Goal: Task Accomplishment & Management: Use online tool/utility

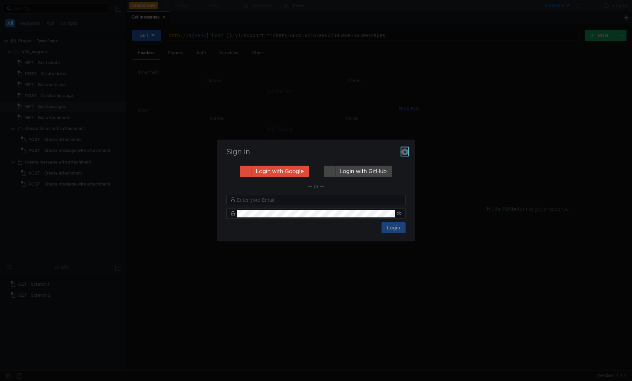
click at [405, 154] on icon "button" at bounding box center [405, 152] width 7 height 7
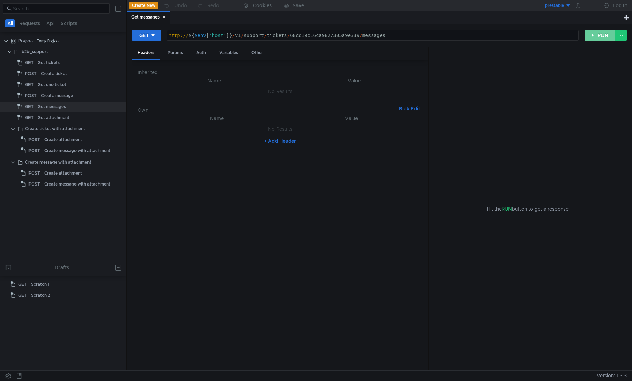
click at [606, 37] on button "RUN" at bounding box center [600, 35] width 31 height 11
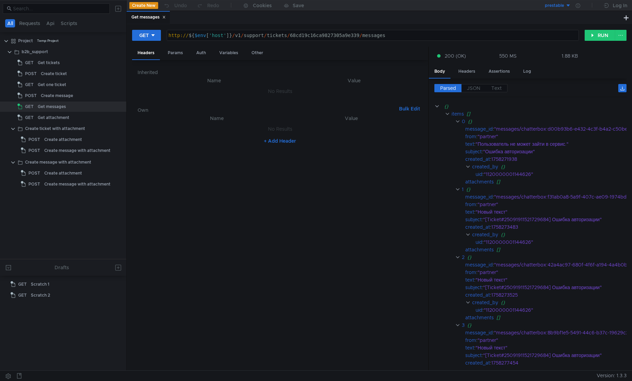
click at [312, 167] on nz-table "Name Value No Results + Add Header" at bounding box center [280, 239] width 285 height 251
click at [200, 53] on div "Auth" at bounding box center [201, 53] width 21 height 13
click at [185, 69] on input at bounding box center [285, 71] width 255 height 10
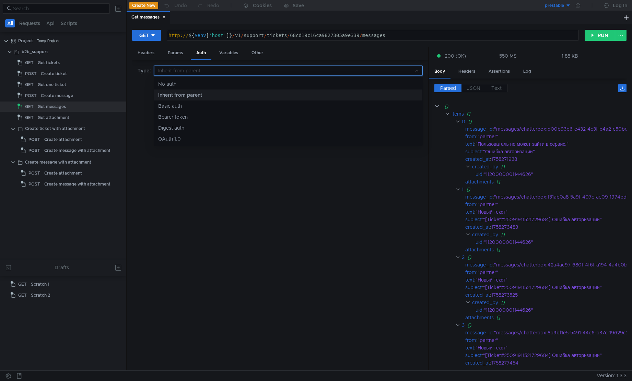
click at [184, 69] on div at bounding box center [316, 190] width 632 height 381
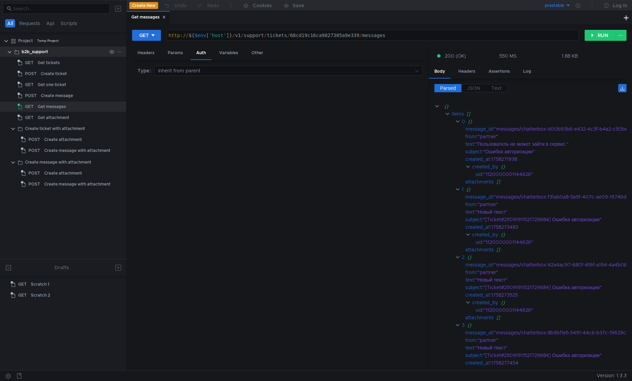
click at [73, 52] on div "b2b_support" at bounding box center [64, 52] width 85 height 10
click at [119, 52] on icon at bounding box center [119, 51] width 5 height 5
click at [51, 49] on div at bounding box center [316, 190] width 632 height 381
click at [41, 52] on div "b2b_support" at bounding box center [35, 52] width 26 height 10
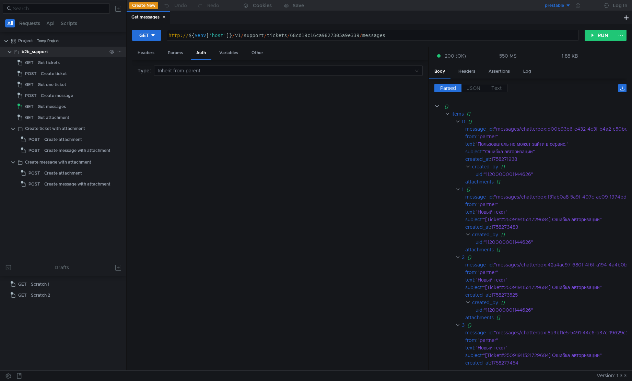
click at [41, 52] on div "b2b_support" at bounding box center [35, 52] width 26 height 10
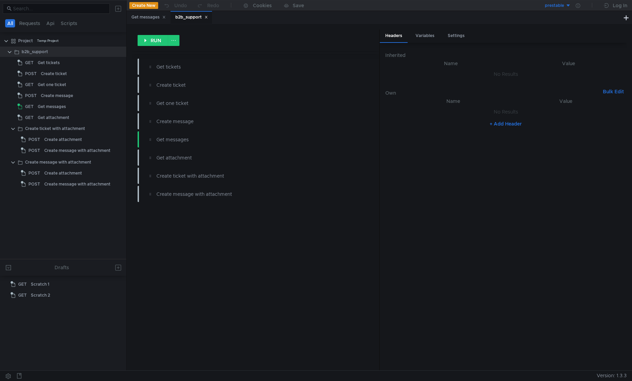
click at [248, 36] on div "RUN" at bounding box center [255, 41] width 247 height 22
click at [430, 36] on div "Variables" at bounding box center [425, 36] width 30 height 13
click at [452, 35] on div "Settings" at bounding box center [457, 36] width 28 height 13
click at [399, 37] on div "Headers" at bounding box center [394, 36] width 28 height 13
click at [447, 63] on th "Name" at bounding box center [451, 63] width 120 height 8
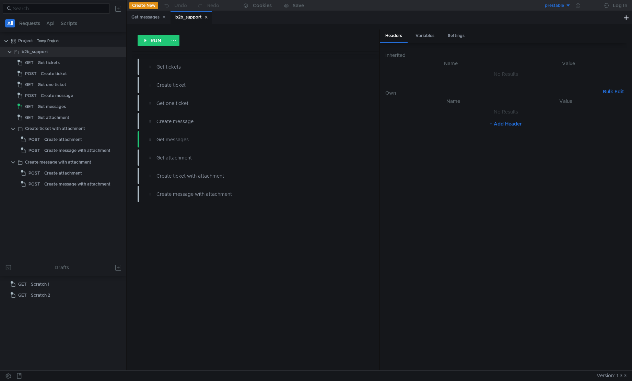
click at [516, 123] on button "+ Add Header" at bounding box center [506, 124] width 38 height 8
click at [469, 119] on div at bounding box center [457, 120] width 107 height 18
type textarea "X-Ya-Service-Ticket"
click at [538, 112] on div at bounding box center [567, 120] width 104 height 18
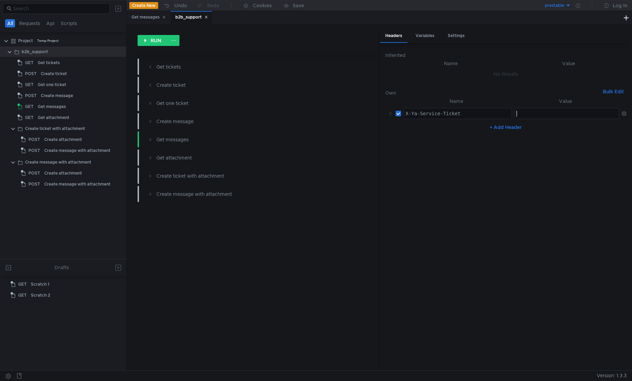
paste textarea "3:serv:CLmAAhC0o8bGBiIQCObNfRCEASD6hZuRpdT-AQ:KyEgyWo51dYyV9D4lsSg4xIJQlKZOfsul…"
type textarea "3:serv:CLmAAhC0o8bGBiIQCObNfRCEASD6hZuRpdT-AQ:KyEgyWo51dYyV9D4lsSg4xIJQlKZOfsul…"
click at [521, 125] on button "+ Add Header" at bounding box center [506, 127] width 38 height 8
click at [441, 134] on div at bounding box center [457, 136] width 107 height 18
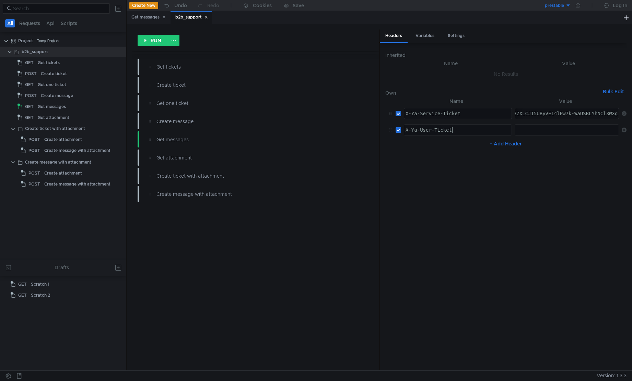
type textarea "X-Ya-User-Ticket"
click at [524, 130] on div at bounding box center [567, 136] width 104 height 18
click at [399, 130] on input "checkbox" at bounding box center [398, 129] width 5 height 5
checkbox input "false"
click at [444, 182] on nz-table "Name Value X-Ya-Service-Ticket X-Ya-Service-Ticket הההההההההההההההההההההההההההה…" at bounding box center [506, 231] width 241 height 268
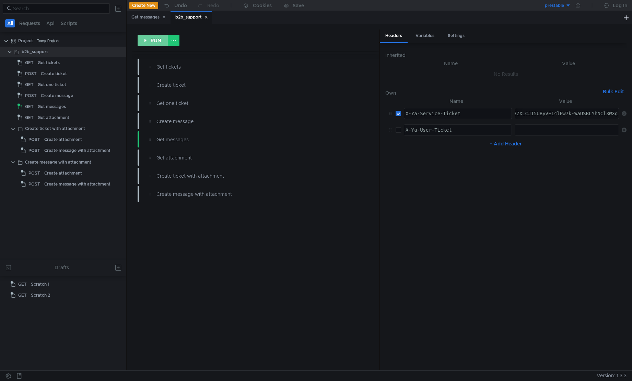
click at [162, 42] on button "RUN" at bounding box center [153, 40] width 31 height 11
click at [452, 271] on nz-table "Name Value X-Ya-Service-Ticket X-Ya-Service-Ticket הההההההההההההההההההההההההההה…" at bounding box center [506, 231] width 241 height 268
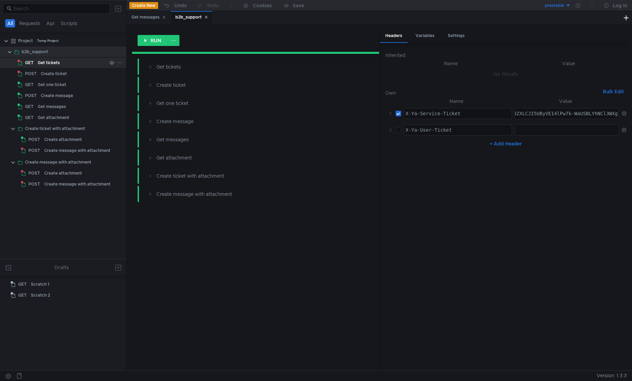
click at [59, 65] on div "Get tickets" at bounding box center [72, 63] width 69 height 10
click at [58, 84] on div "Get one ticket" at bounding box center [52, 85] width 28 height 10
click at [68, 62] on div "Get tickets" at bounding box center [72, 63] width 69 height 10
click at [43, 62] on div "Get tickets" at bounding box center [49, 63] width 22 height 10
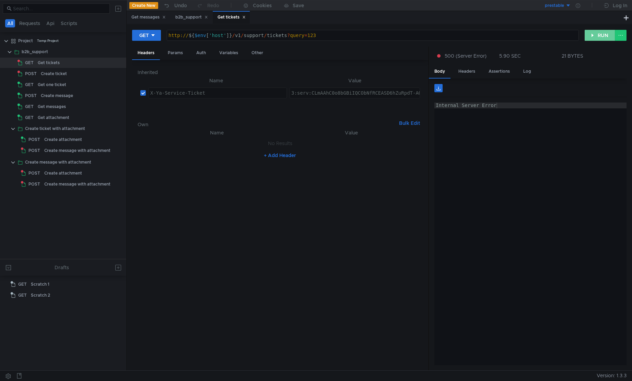
click at [594, 36] on button "RUN" at bounding box center [600, 35] width 31 height 11
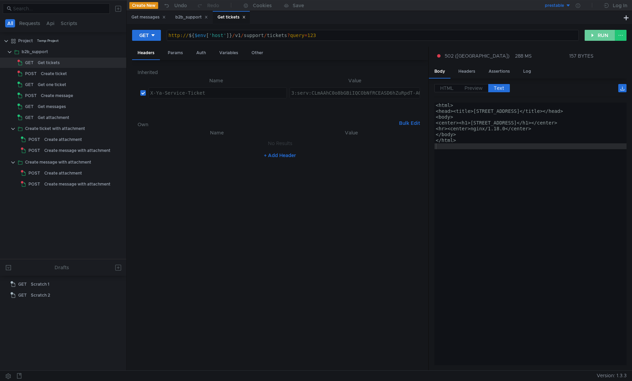
click at [601, 37] on button "RUN" at bounding box center [600, 35] width 31 height 11
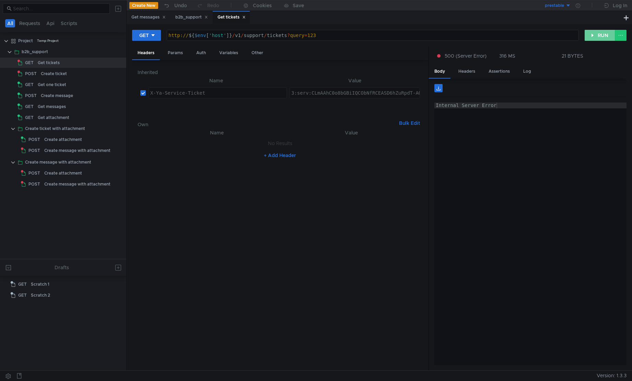
click at [595, 36] on button "RUN" at bounding box center [600, 35] width 31 height 11
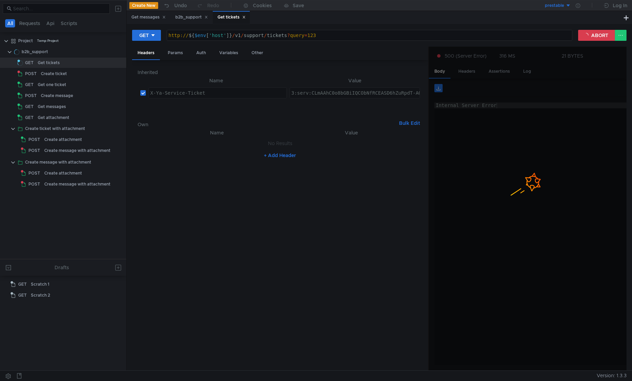
type textarea "Internal Server Error"
click at [534, 177] on div "Internal Server Error" at bounding box center [531, 240] width 193 height 275
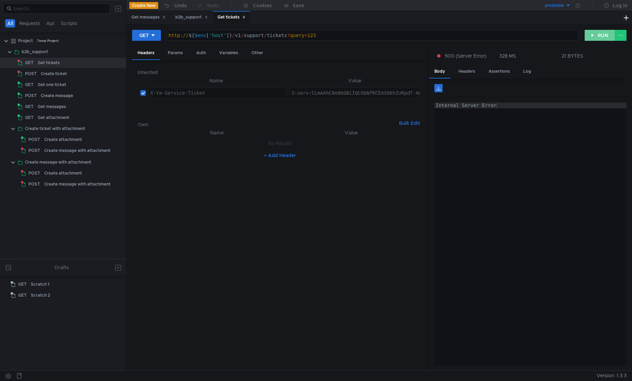
click at [607, 35] on button "RUN" at bounding box center [600, 35] width 31 height 11
click at [590, 38] on button "RUN" at bounding box center [600, 35] width 31 height 11
click at [477, 187] on div "Internal Server Error" at bounding box center [531, 240] width 193 height 275
click at [48, 55] on div "b2b_support" at bounding box center [64, 52] width 85 height 10
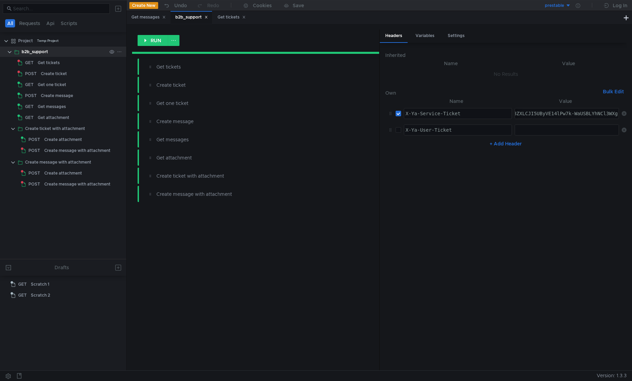
click at [48, 55] on div "b2b_support" at bounding box center [64, 52] width 85 height 10
click at [399, 131] on input "checkbox" at bounding box center [398, 129] width 5 height 5
checkbox input "true"
click at [541, 130] on div at bounding box center [567, 136] width 104 height 18
paste textarea
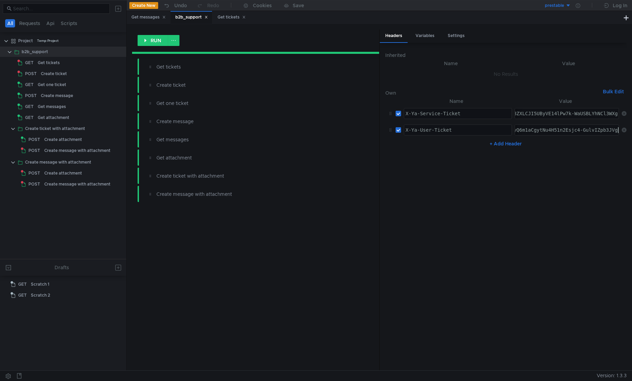
click at [449, 227] on nz-table "Name Value X-Ya-Service-Ticket X-Ya-Service-Ticket הההההההההההההההההההההההההההה…" at bounding box center [506, 231] width 241 height 268
click at [156, 42] on button "RUN" at bounding box center [153, 40] width 31 height 11
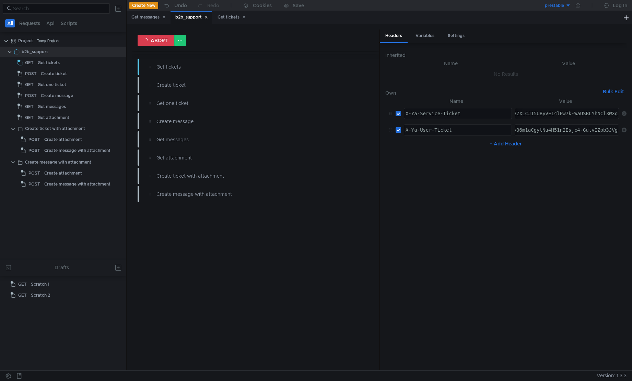
click at [498, 195] on nz-table "Name Value X-Ya-Service-Ticket X-Ya-Service-Ticket הההההההההההההההההההההההההההה…" at bounding box center [506, 231] width 241 height 268
click at [501, 196] on nz-table "Name Value X-Ya-Service-Ticket X-Ya-Service-Ticket הההההההההההההההההההההההההההה…" at bounding box center [506, 231] width 241 height 268
click at [47, 65] on div "Get tickets" at bounding box center [49, 63] width 22 height 10
click at [155, 43] on button "ABORT" at bounding box center [156, 40] width 37 height 11
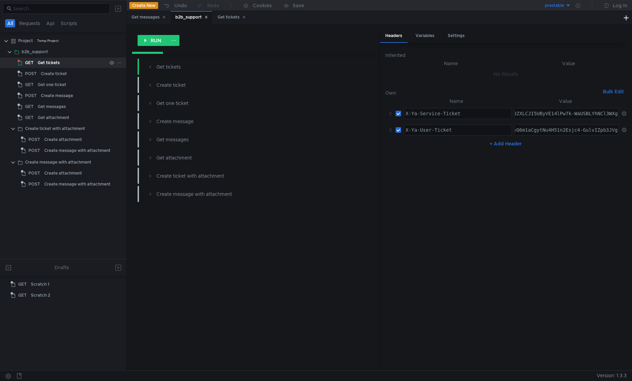
click at [62, 60] on div "Get tickets" at bounding box center [72, 63] width 69 height 10
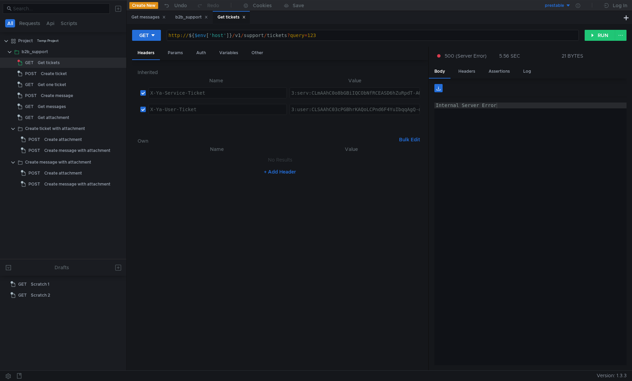
click at [473, 135] on div "Internal Server Error" at bounding box center [531, 240] width 193 height 275
click at [48, 49] on div "b2b_support" at bounding box center [64, 52] width 85 height 10
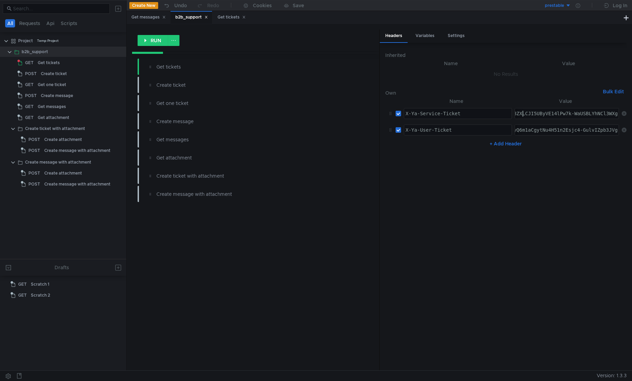
click at [523, 115] on div "3:serv:CLmAAhC0o8bGBiIQCObNfRCEASD6hZuRpdT-AQ:KyEgyWo51dYyV9D4lsSg4xIJQlKZOfsul…" at bounding box center [57, 120] width 1126 height 18
click at [70, 60] on div "Get tickets" at bounding box center [72, 63] width 69 height 10
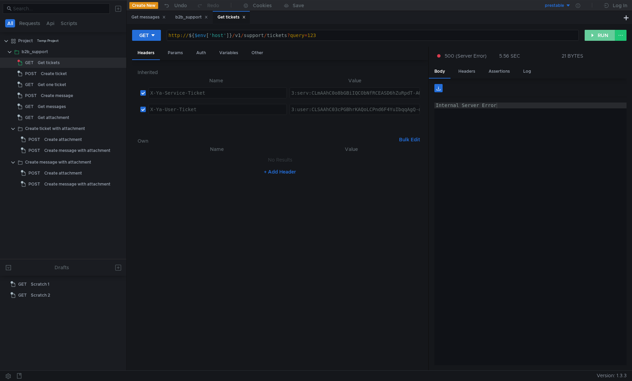
click at [592, 36] on button "RUN" at bounding box center [600, 35] width 31 height 11
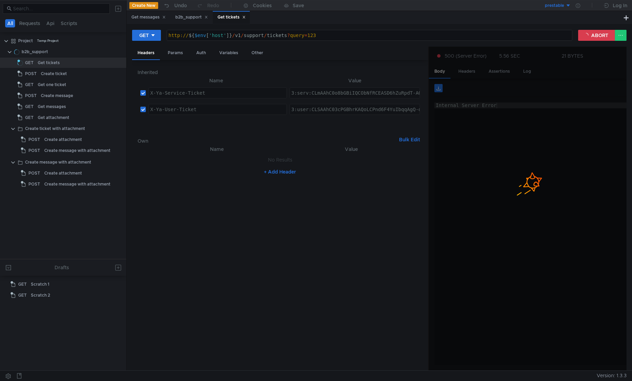
click at [505, 121] on div at bounding box center [528, 209] width 198 height 325
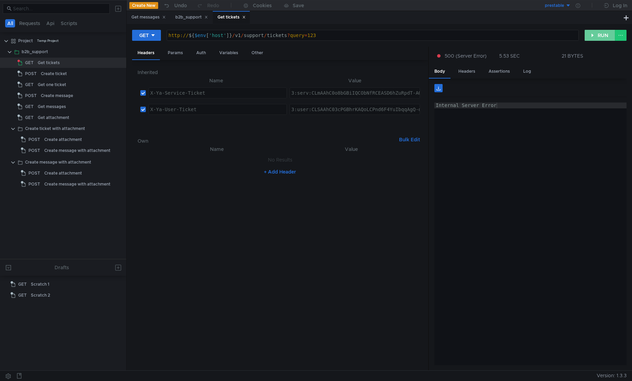
click at [592, 37] on button "RUN" at bounding box center [600, 35] width 31 height 11
click at [592, 38] on button "RUN" at bounding box center [600, 35] width 31 height 11
click at [594, 36] on button "RUN" at bounding box center [600, 35] width 31 height 11
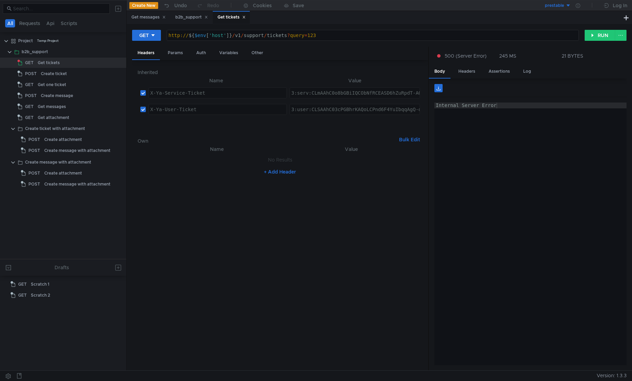
click at [310, 221] on nz-table "Name Value No Results + Add Header" at bounding box center [280, 255] width 285 height 220
click at [599, 35] on button "RUN" at bounding box center [600, 35] width 31 height 11
click at [525, 150] on div "Internal Server Error" at bounding box center [531, 240] width 193 height 275
click at [599, 38] on button "RUN" at bounding box center [600, 35] width 31 height 11
click at [594, 35] on button "RUN" at bounding box center [600, 35] width 31 height 11
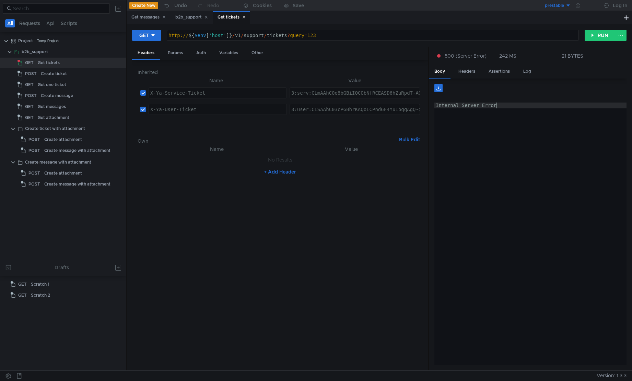
click at [554, 125] on div "Internal Server Error" at bounding box center [531, 240] width 193 height 275
click at [606, 36] on button "RUN" at bounding box center [600, 35] width 31 height 11
click at [600, 35] on button "RUN" at bounding box center [600, 35] width 31 height 11
click at [372, 105] on div "3:user:CLSAAhC03cPGBhrKAQoLCPnd6F4YuIbqqAgQ-d3oXhoXY2xvdWRfYXBpLmRhdGE6YXBwX2Rh…" at bounding box center [355, 109] width 130 height 10
type textarea "3:user:CLSAAhC03cPGBhrKAQoLCPnd6F4YuIbqqAgQ-d3oXhoXY2xvdWRfYXBpLmRhdGE6YXBwX2Rh…"
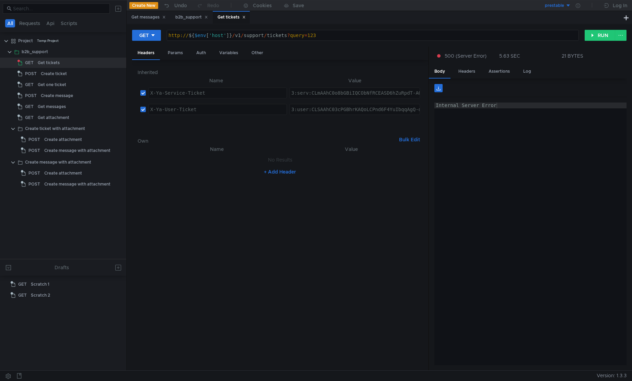
click at [38, 48] on div "b2b_support" at bounding box center [35, 52] width 26 height 10
click at [38, 52] on div "b2b_support" at bounding box center [35, 52] width 26 height 10
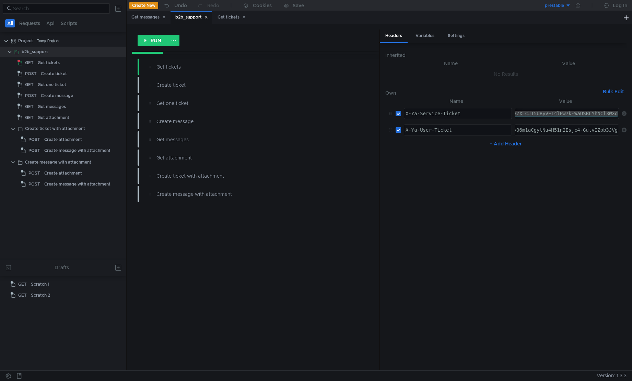
click at [576, 128] on div "3:user:CLSAAhC03cPGBhrKAQoLCPnd6F4YuIbqqAgQ-d3oXhoXY2xvdWRfYXBpLmRhdGE6YXBwX2Rh…" at bounding box center [567, 130] width 104 height 10
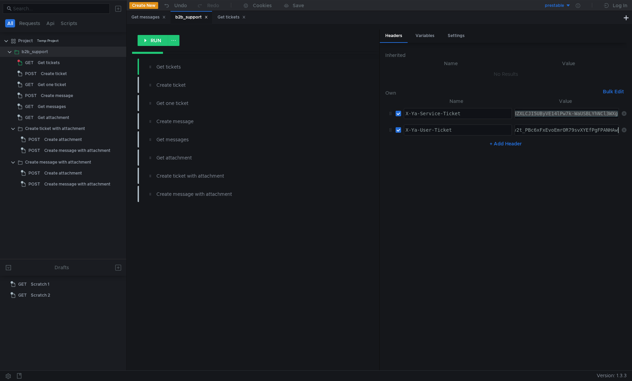
click at [580, 184] on nz-table "Name Value X-Ya-Service-Ticket X-Ya-Service-Ticket הההההההההההההההההההההההההההה…" at bounding box center [506, 231] width 241 height 268
click at [89, 64] on div "Get tickets" at bounding box center [72, 63] width 69 height 10
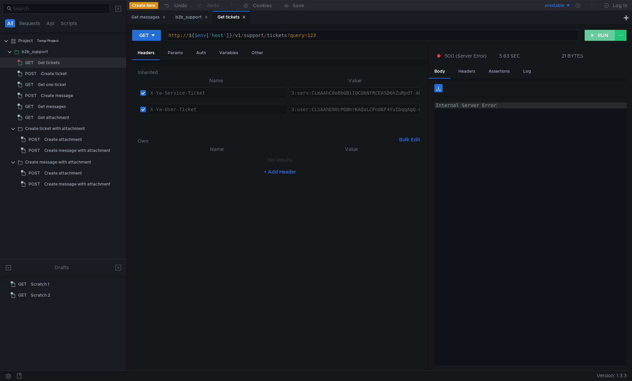
drag, startPoint x: 592, startPoint y: 36, endPoint x: 584, endPoint y: 34, distance: 8.5
click at [592, 36] on button "RUN" at bounding box center [600, 35] width 31 height 11
click at [600, 37] on button "RUN" at bounding box center [600, 35] width 31 height 11
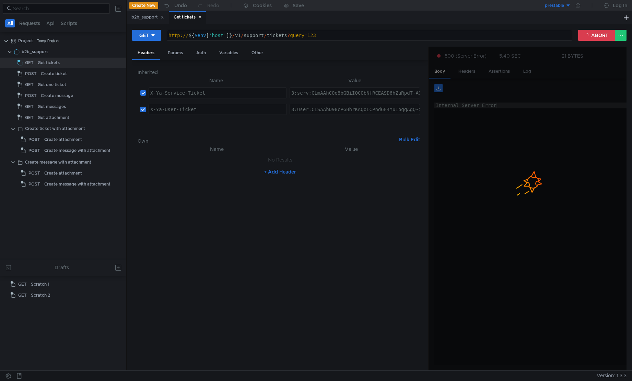
click at [523, 153] on div at bounding box center [528, 209] width 198 height 325
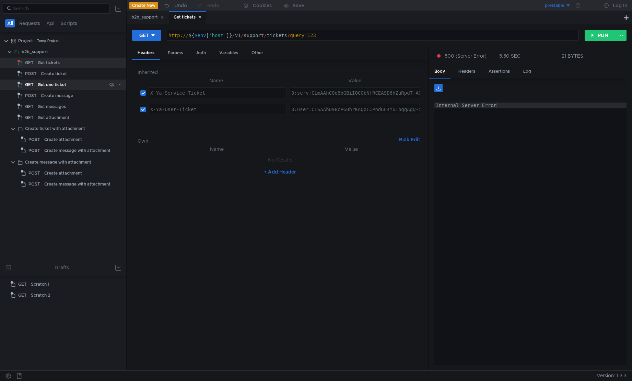
click at [59, 84] on div "Get one ticket" at bounding box center [52, 85] width 28 height 10
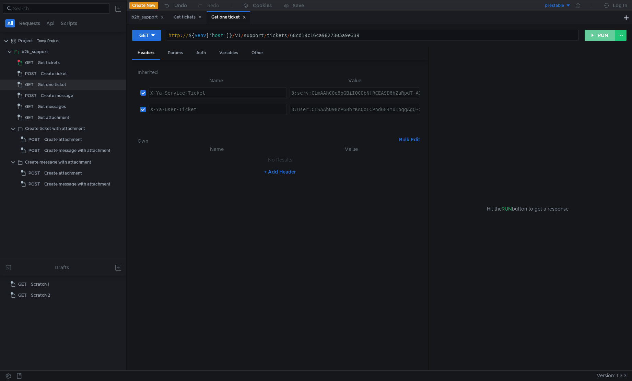
click at [594, 35] on button "RUN" at bounding box center [600, 35] width 31 height 11
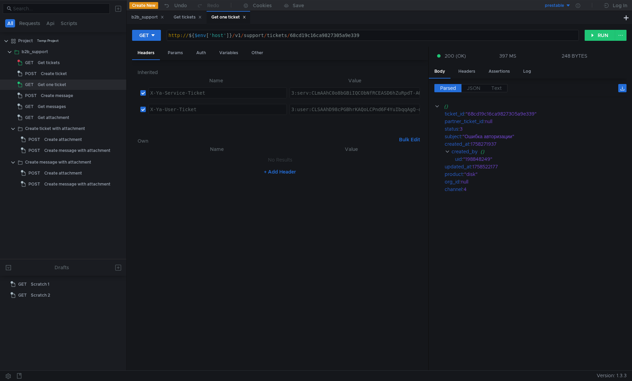
drag, startPoint x: 516, startPoint y: 228, endPoint x: 490, endPoint y: 217, distance: 28.6
click at [490, 217] on cdk-virtual-scroll-viewport "{} ticket_id : "68cd19c16ca9827305a9e339" partner_ticket_id : null status : 3 s…" at bounding box center [531, 234] width 192 height 263
click at [487, 246] on cdk-virtual-scroll-viewport "{} ticket_id : "68cd19c16ca9827305a9e339" partner_ticket_id : null status : 3 s…" at bounding box center [531, 234] width 192 height 263
click at [440, 106] on div "{}" at bounding box center [531, 107] width 192 height 8
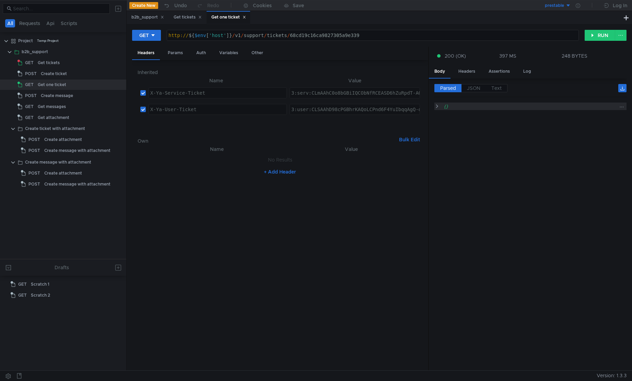
click at [438, 107] on clr-icon at bounding box center [437, 106] width 5 height 5
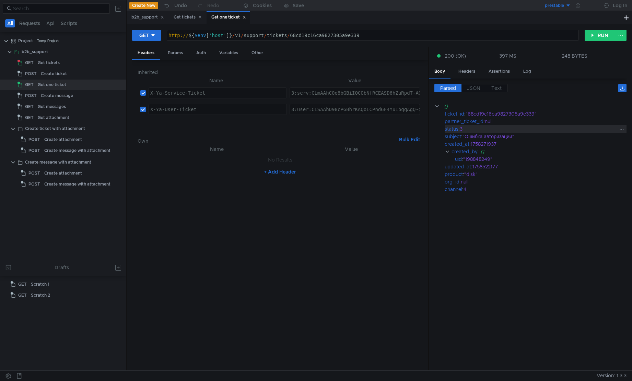
click at [455, 130] on div "status" at bounding box center [452, 129] width 14 height 8
click at [485, 261] on cdk-virtual-scroll-viewport "{} ticket_id : "68cd19c16ca9827305a9e339" partner_ticket_id : null status : 3 s…" at bounding box center [531, 234] width 192 height 263
click at [497, 244] on cdk-virtual-scroll-viewport "{} ticket_id : "68cd19c16ca9827305a9e339" partner_ticket_id : null status : 3 s…" at bounding box center [531, 234] width 192 height 263
click at [492, 241] on cdk-virtual-scroll-viewport "{} ticket_id : "68cd19c16ca9827305a9e339" partner_ticket_id : null status : 3 s…" at bounding box center [531, 234] width 192 height 263
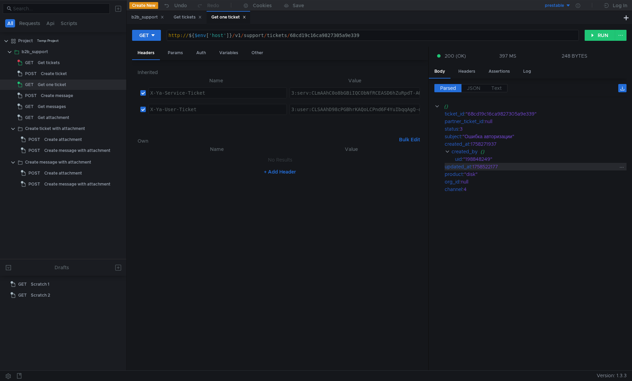
click at [483, 165] on div "1758522177" at bounding box center [546, 167] width 146 height 8
copy div "1758522177"
click at [600, 36] on button "RUN" at bounding box center [600, 35] width 31 height 11
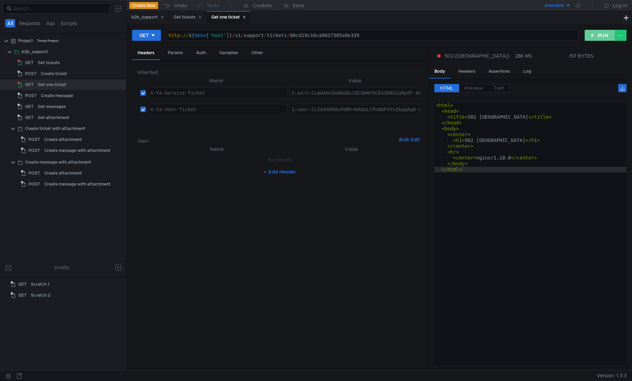
click at [588, 33] on button "RUN" at bounding box center [600, 35] width 31 height 11
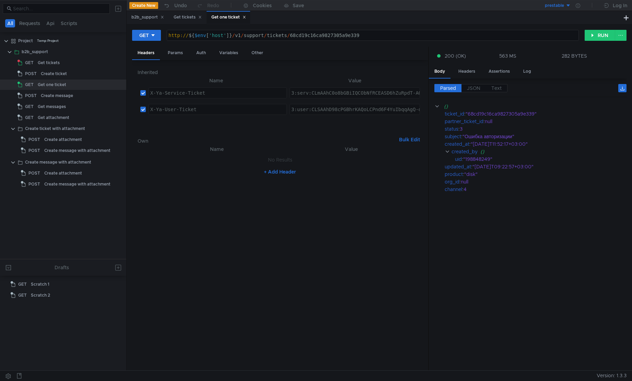
drag, startPoint x: 502, startPoint y: 218, endPoint x: 499, endPoint y: 210, distance: 8.6
click at [501, 218] on cdk-virtual-scroll-viewport "{} ticket_id : "68cd19c16ca9827305a9e339" partner_ticket_id : null status : 3 s…" at bounding box center [531, 234] width 192 height 263
click at [593, 34] on button "RUN" at bounding box center [600, 35] width 31 height 11
click at [598, 35] on button "RUN" at bounding box center [600, 35] width 31 height 11
click at [606, 35] on button "RUN" at bounding box center [600, 35] width 31 height 11
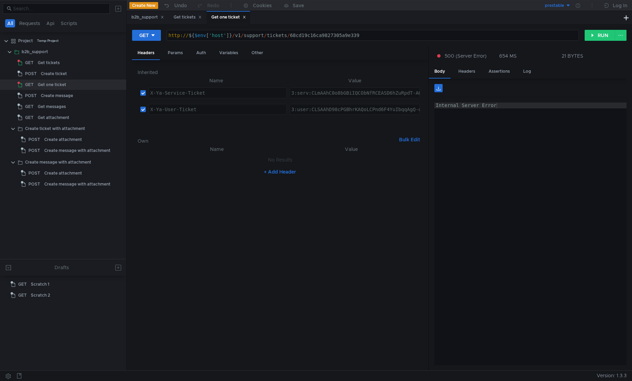
type textarea "Internal Server Error"
click at [513, 227] on div "Internal Server Error" at bounding box center [531, 240] width 193 height 275
click at [596, 37] on button "RUN" at bounding box center [600, 35] width 31 height 11
drag, startPoint x: 597, startPoint y: 28, endPoint x: 600, endPoint y: 32, distance: 4.7
click at [600, 32] on div "GET http:// ${ $env [ 'host' ] } / v1 / support / tickets / 68cd19c16ca9827305a…" at bounding box center [380, 197] width 506 height 347
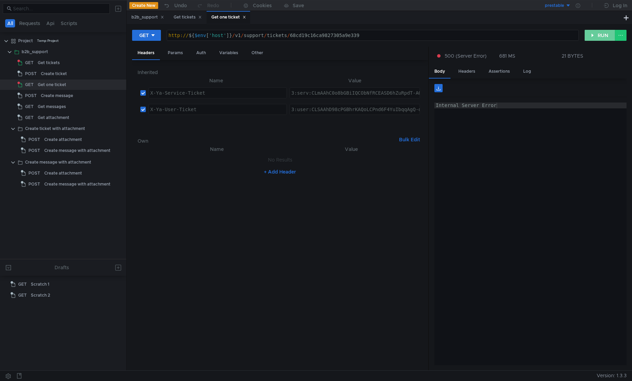
click at [600, 35] on button "RUN" at bounding box center [600, 35] width 31 height 11
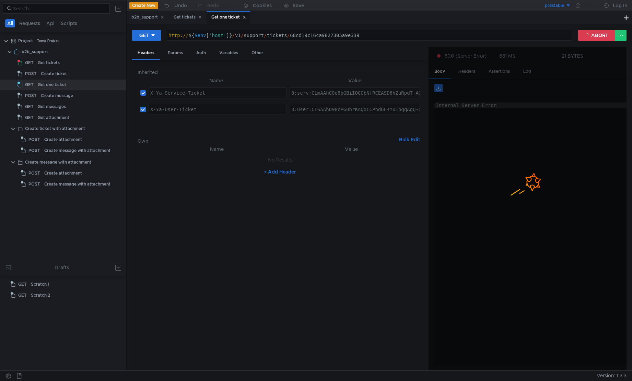
click at [565, 165] on app-response-section "500 (Server Error) 681 MS 21 BYTES Body Headers Assertions Log Internal Server …" at bounding box center [528, 209] width 198 height 325
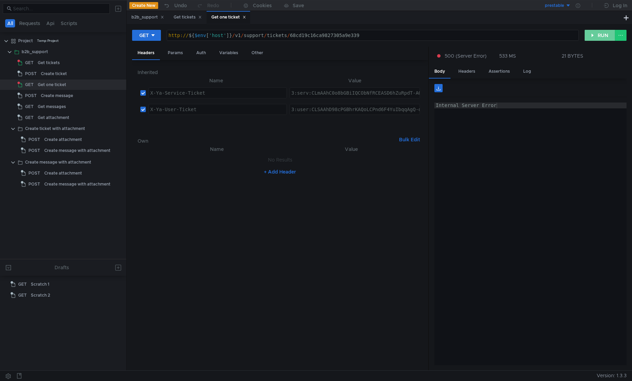
click at [593, 39] on button "RUN" at bounding box center [600, 35] width 31 height 11
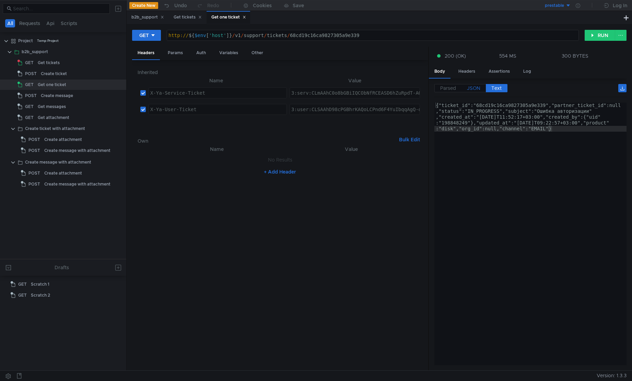
click at [475, 90] on span "JSON" at bounding box center [473, 88] width 13 height 6
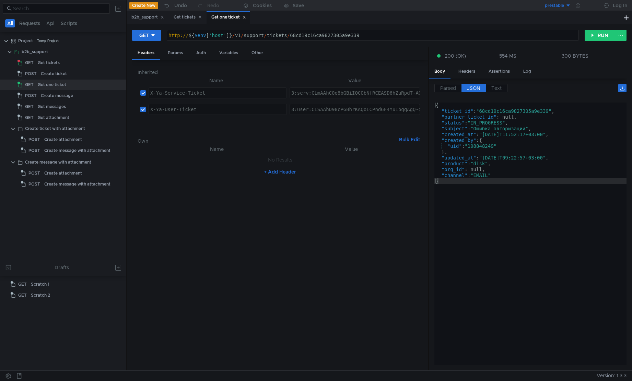
click at [505, 173] on div "{ "ticket_id" : "68cd19c16ca9827305a9e339" , "partner_ticket_id" : null, "statu…" at bounding box center [531, 240] width 193 height 275
click at [508, 188] on div "{ "ticket_id" : "68cd19c16ca9827305a9e339" , "partner_ticket_id" : null, "statu…" at bounding box center [531, 240] width 193 height 275
type textarea "}"
click at [514, 202] on div "{ "ticket_id" : "68cd19c16ca9827305a9e339" , "partner_ticket_id" : null, "statu…" at bounding box center [531, 240] width 193 height 275
